Goal: Information Seeking & Learning: Understand process/instructions

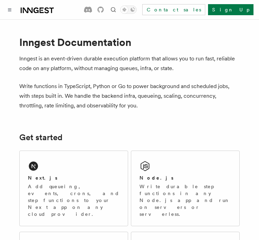
click at [66, 177] on div "Next.js" at bounding box center [74, 177] width 92 height 7
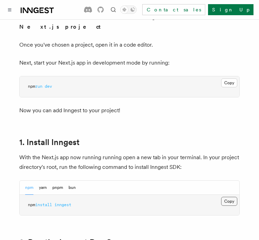
click at [229, 197] on button "Copy Copied" at bounding box center [230, 201] width 16 height 9
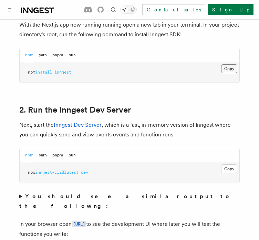
scroll to position [434, 0]
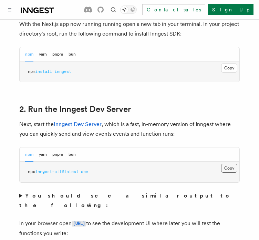
click at [226, 164] on button "Copy Copied" at bounding box center [230, 168] width 16 height 9
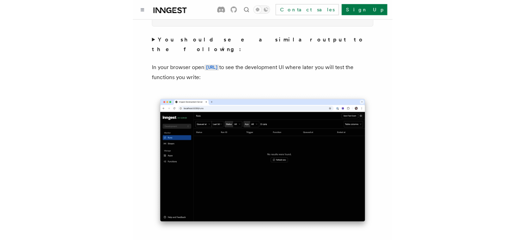
scroll to position [590, 0]
